Goal: Information Seeking & Learning: Learn about a topic

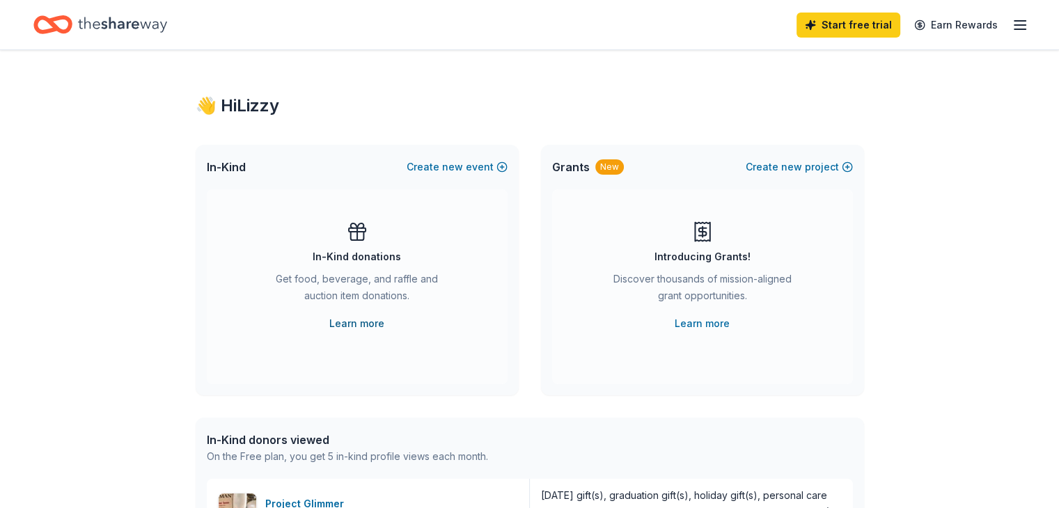
click at [363, 322] on link "Learn more" at bounding box center [356, 324] width 55 height 17
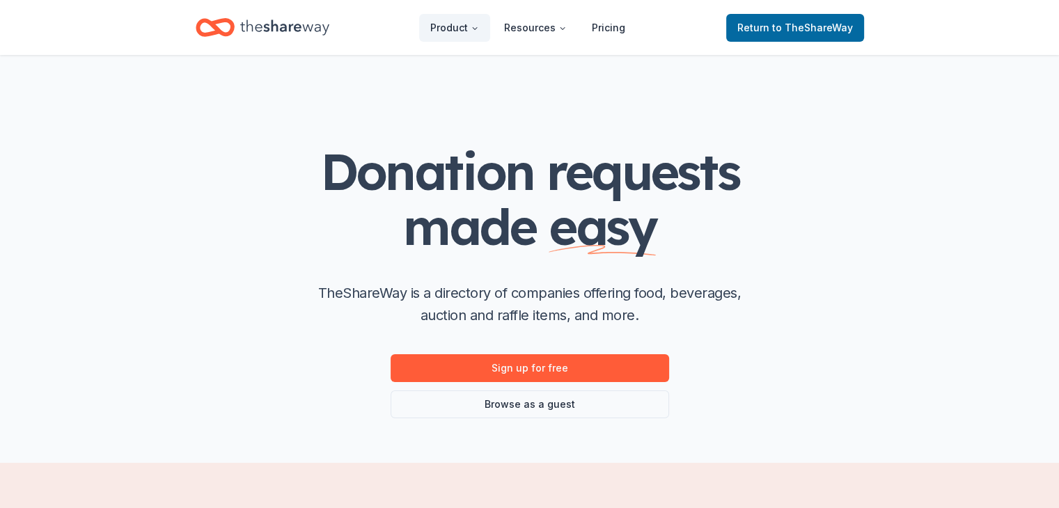
scroll to position [123, 0]
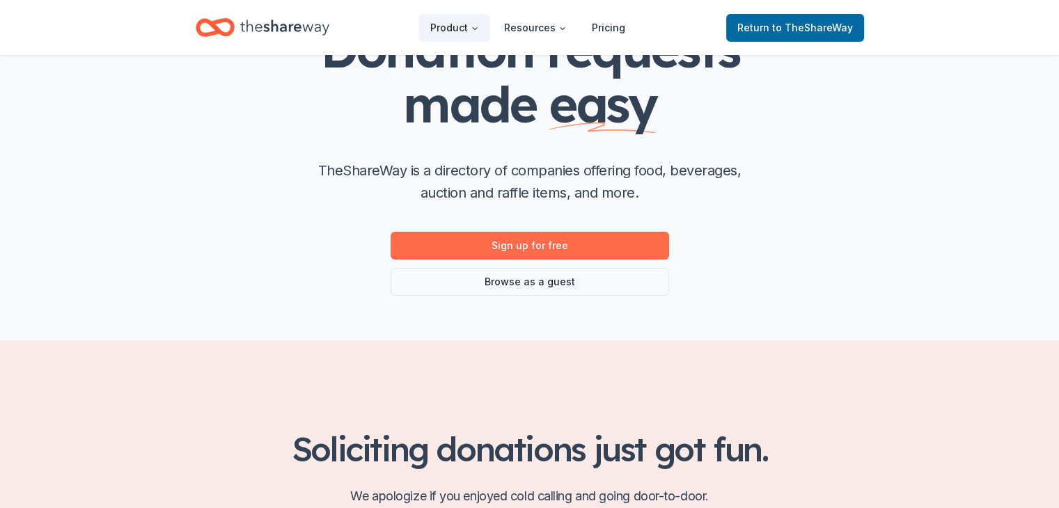
click at [485, 251] on link "Sign up for free" at bounding box center [530, 246] width 279 height 28
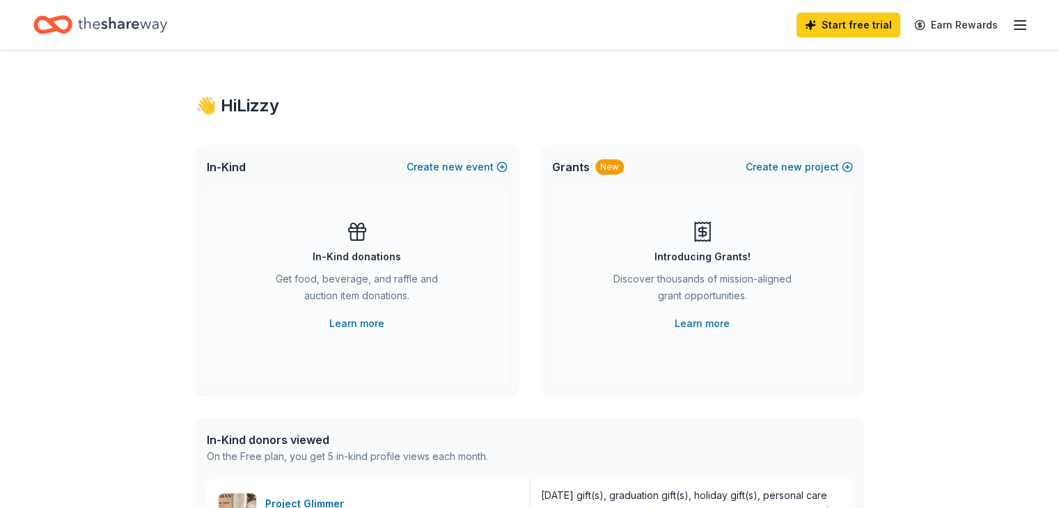
click at [396, 282] on div "Get food, beverage, and raffle and auction item donations." at bounding box center [357, 290] width 189 height 39
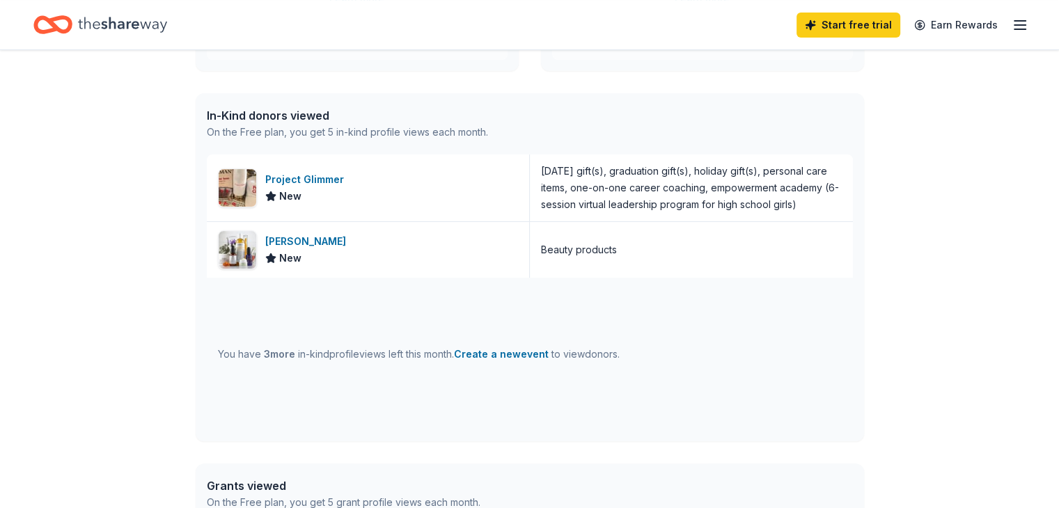
scroll to position [340, 0]
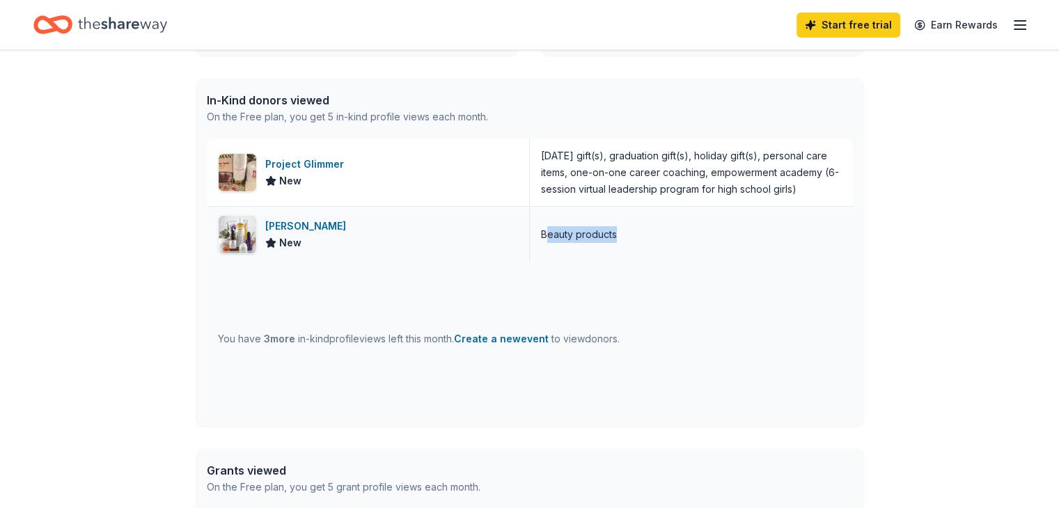
drag, startPoint x: 546, startPoint y: 230, endPoint x: 715, endPoint y: 254, distance: 171.0
click at [715, 254] on div "Beauty products" at bounding box center [691, 235] width 323 height 56
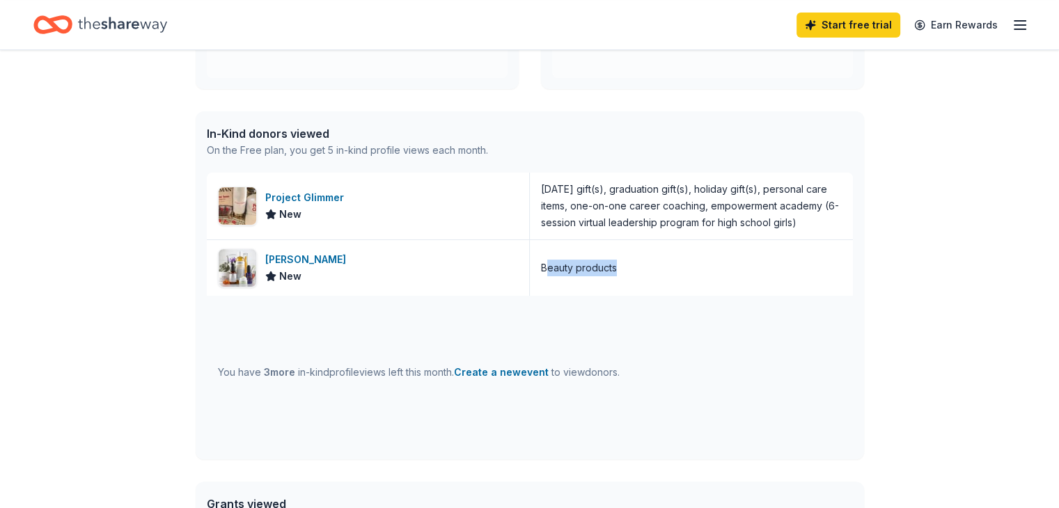
scroll to position [0, 0]
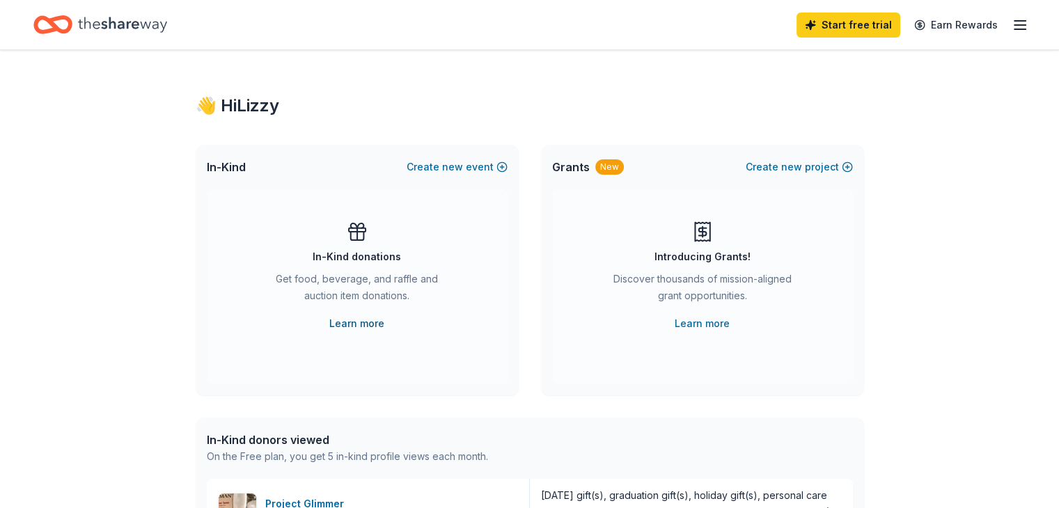
click at [362, 329] on link "Learn more" at bounding box center [356, 324] width 55 height 17
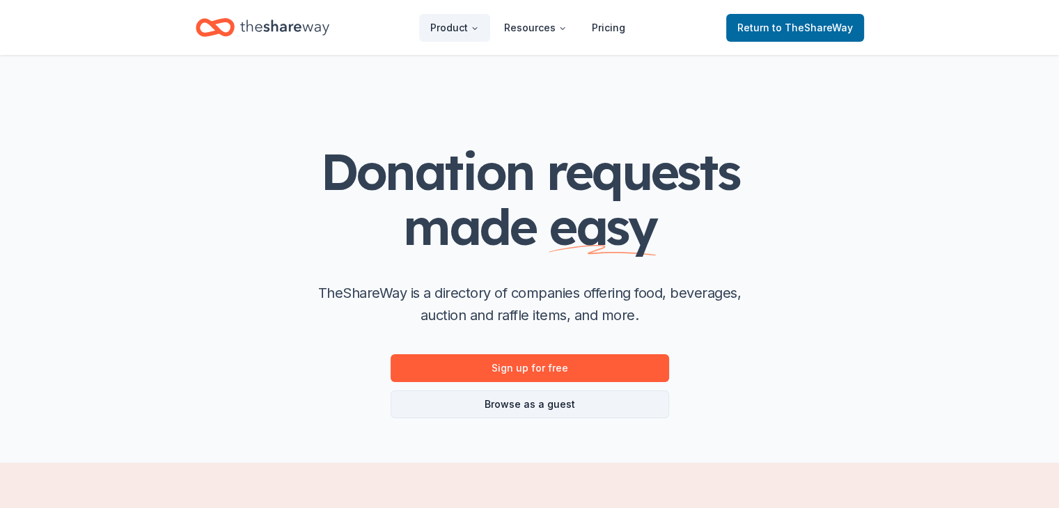
click at [499, 402] on link "Browse as a guest" at bounding box center [530, 405] width 279 height 28
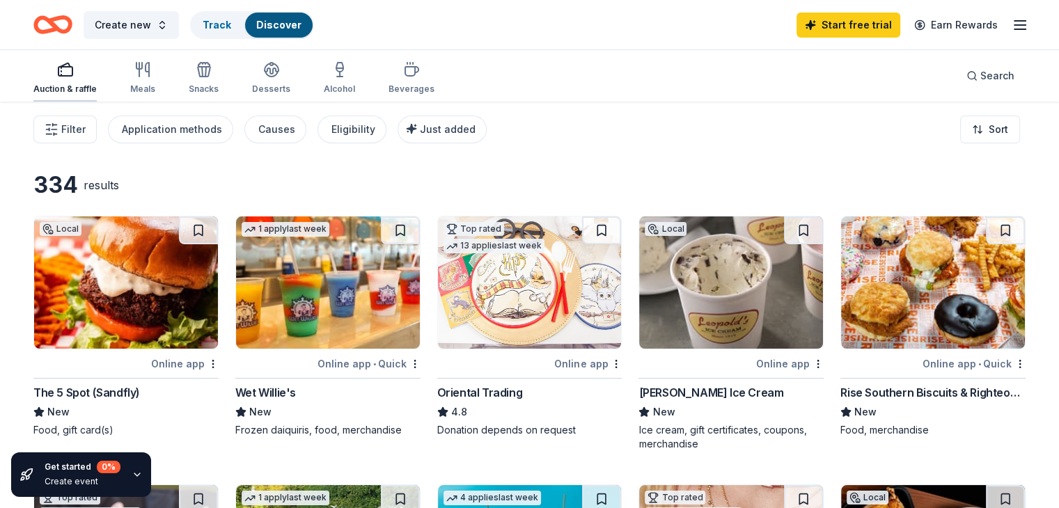
click at [89, 81] on div "Auction & raffle" at bounding box center [64, 77] width 63 height 33
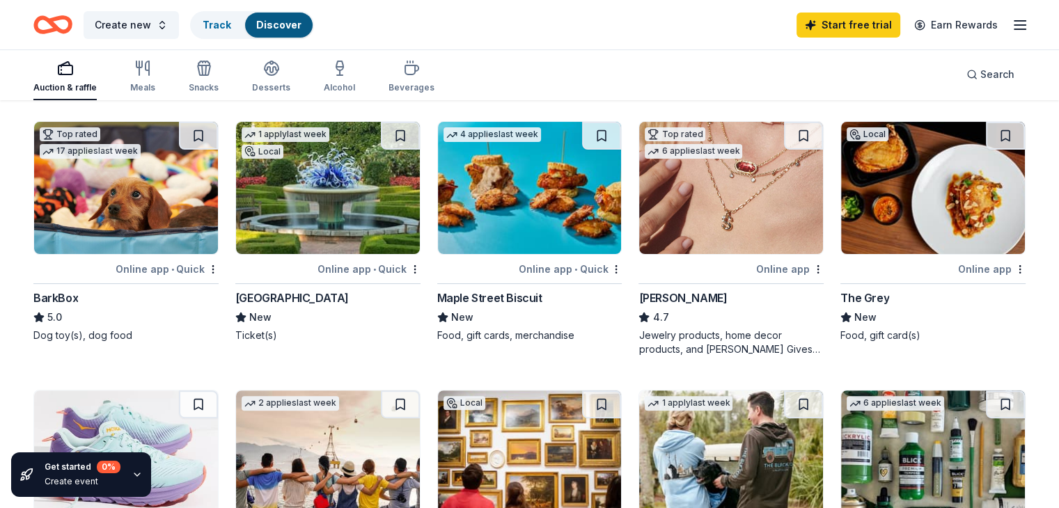
scroll to position [362, 0]
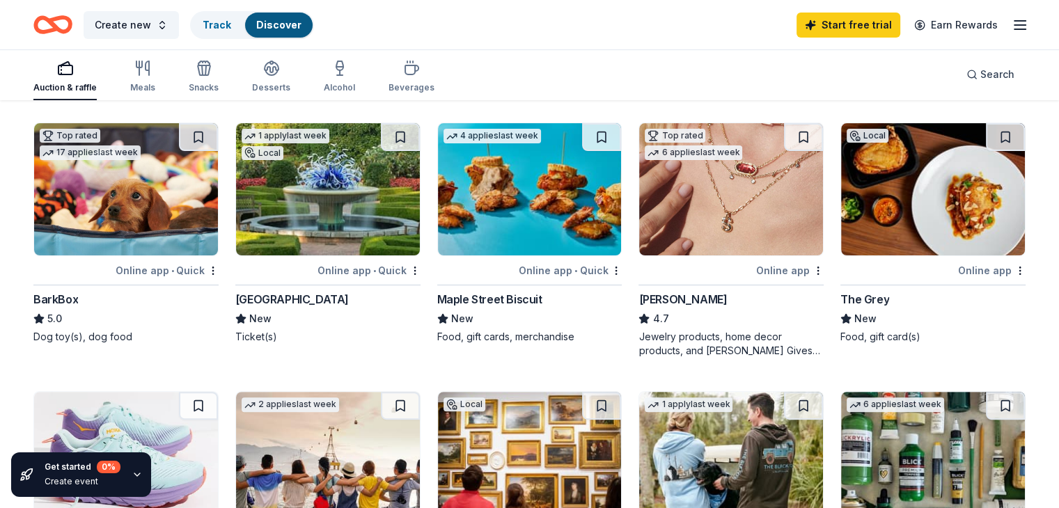
click at [151, 211] on img at bounding box center [126, 189] width 184 height 132
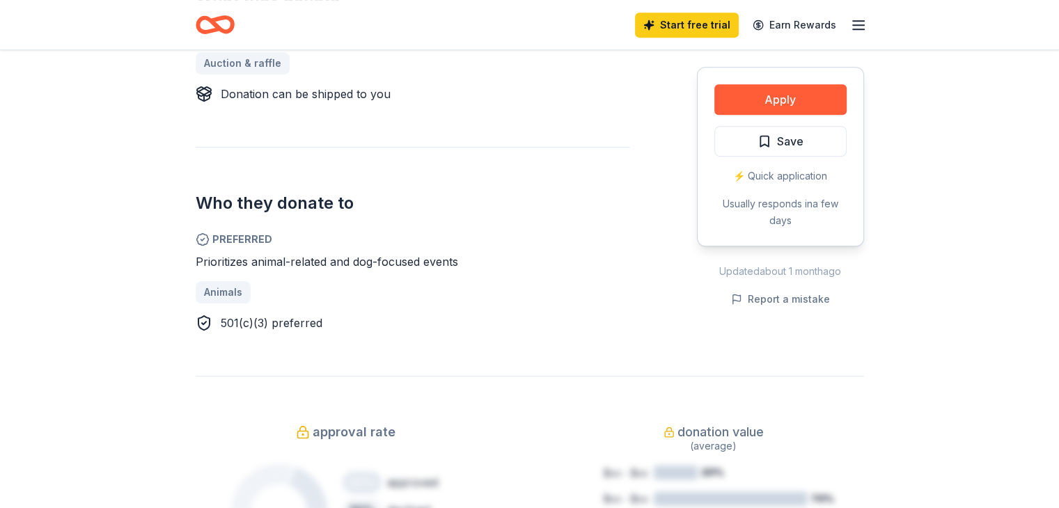
scroll to position [657, 0]
